Goal: Go to known website: Access a specific website the user already knows

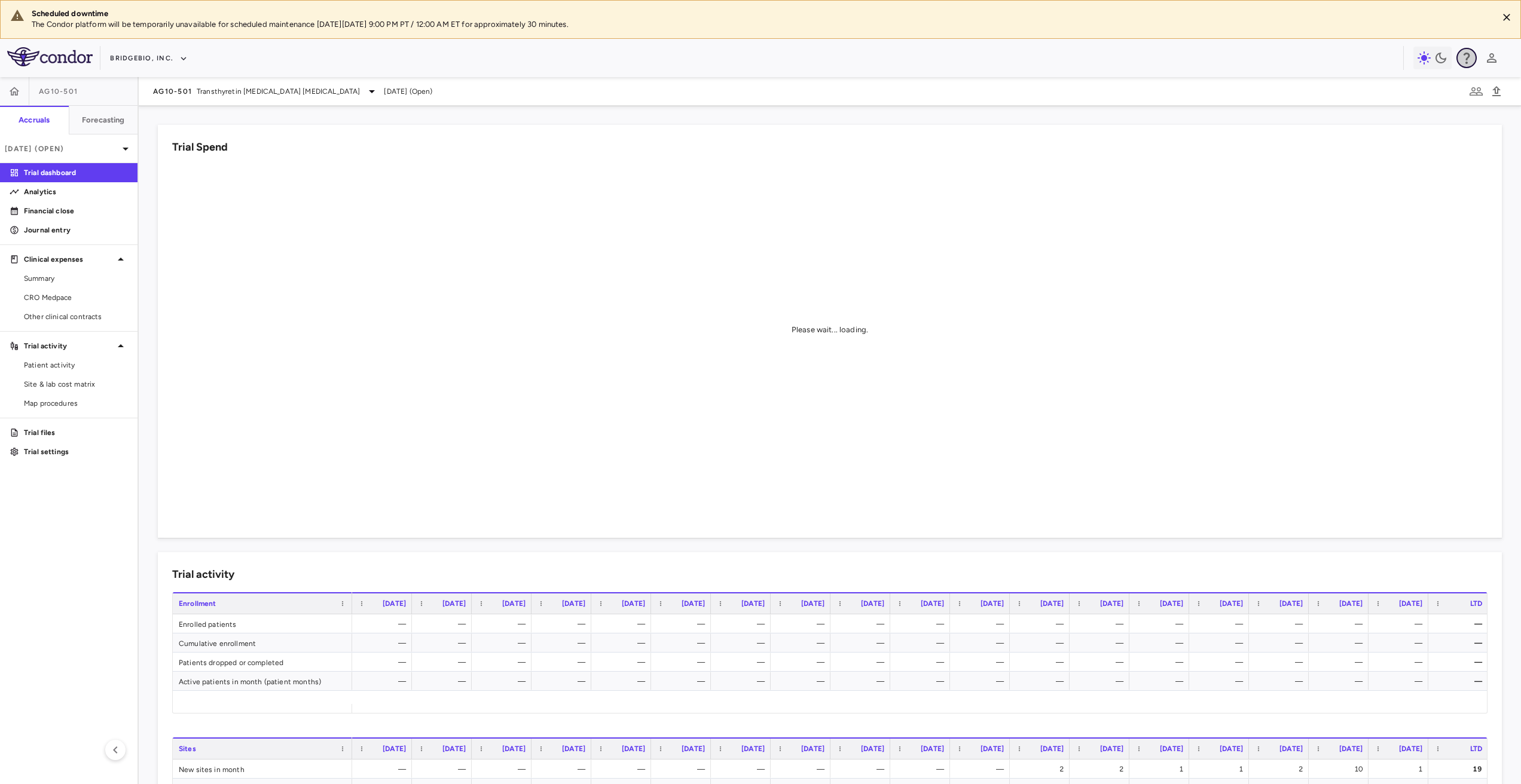
click at [1466, 54] on icon "button" at bounding box center [1467, 58] width 15 height 15
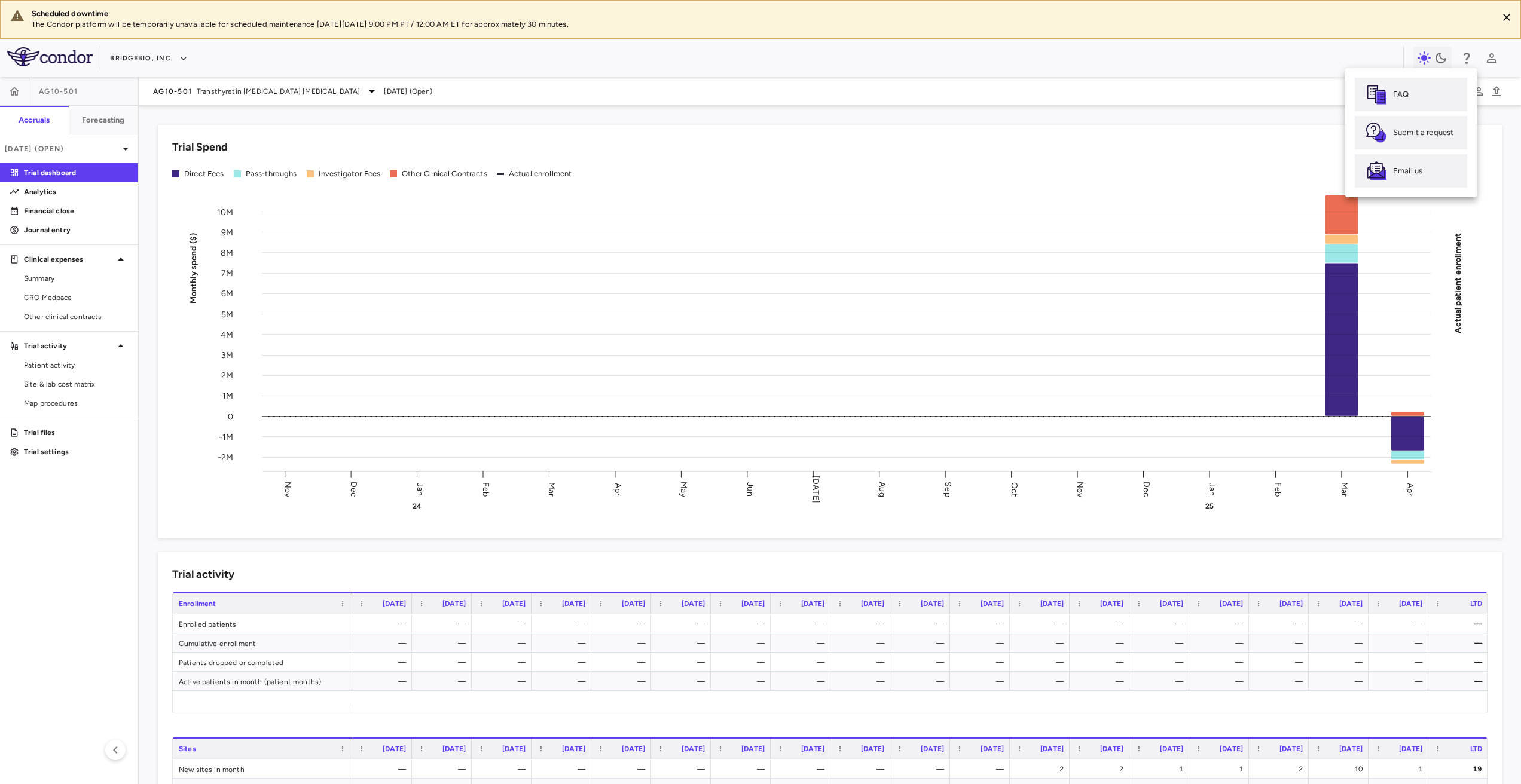
click at [1493, 175] on div at bounding box center [760, 392] width 1521 height 784
